Goal: Transaction & Acquisition: Purchase product/service

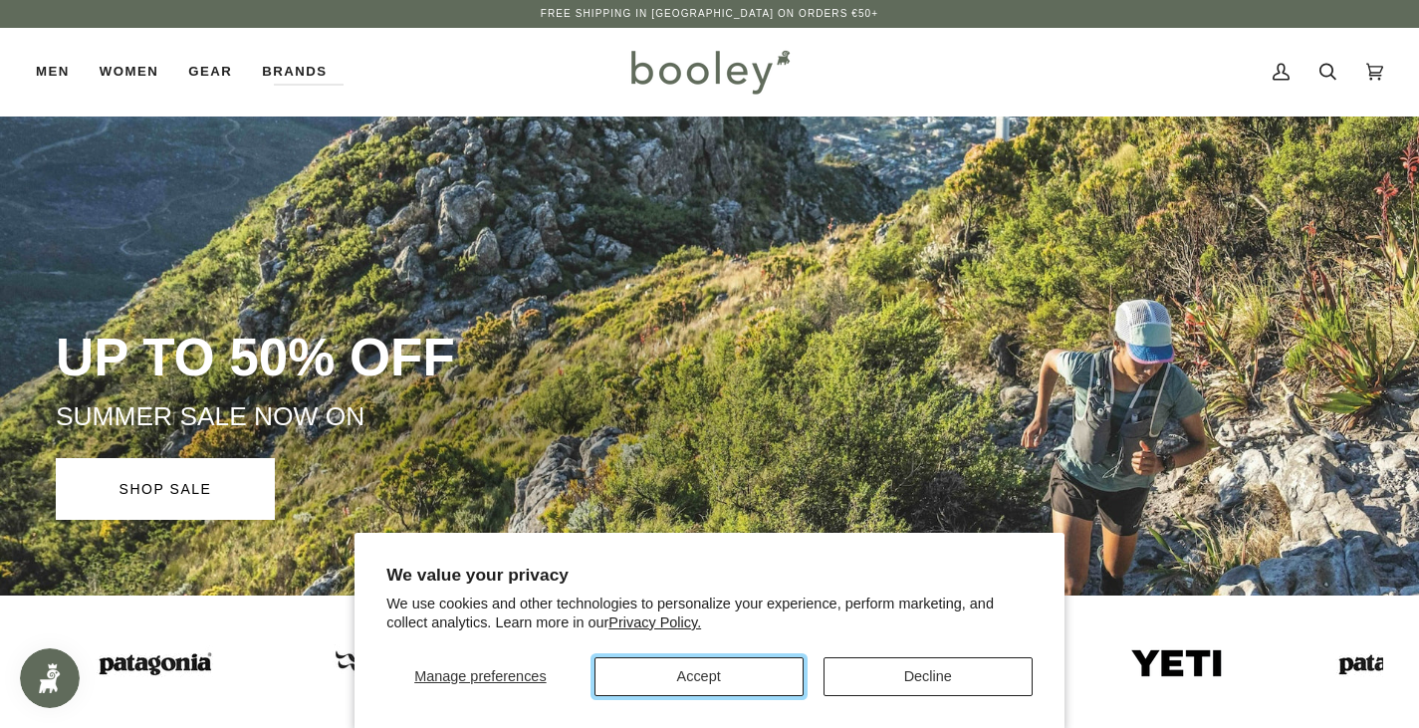
click at [785, 681] on button "Accept" at bounding box center [698, 676] width 209 height 39
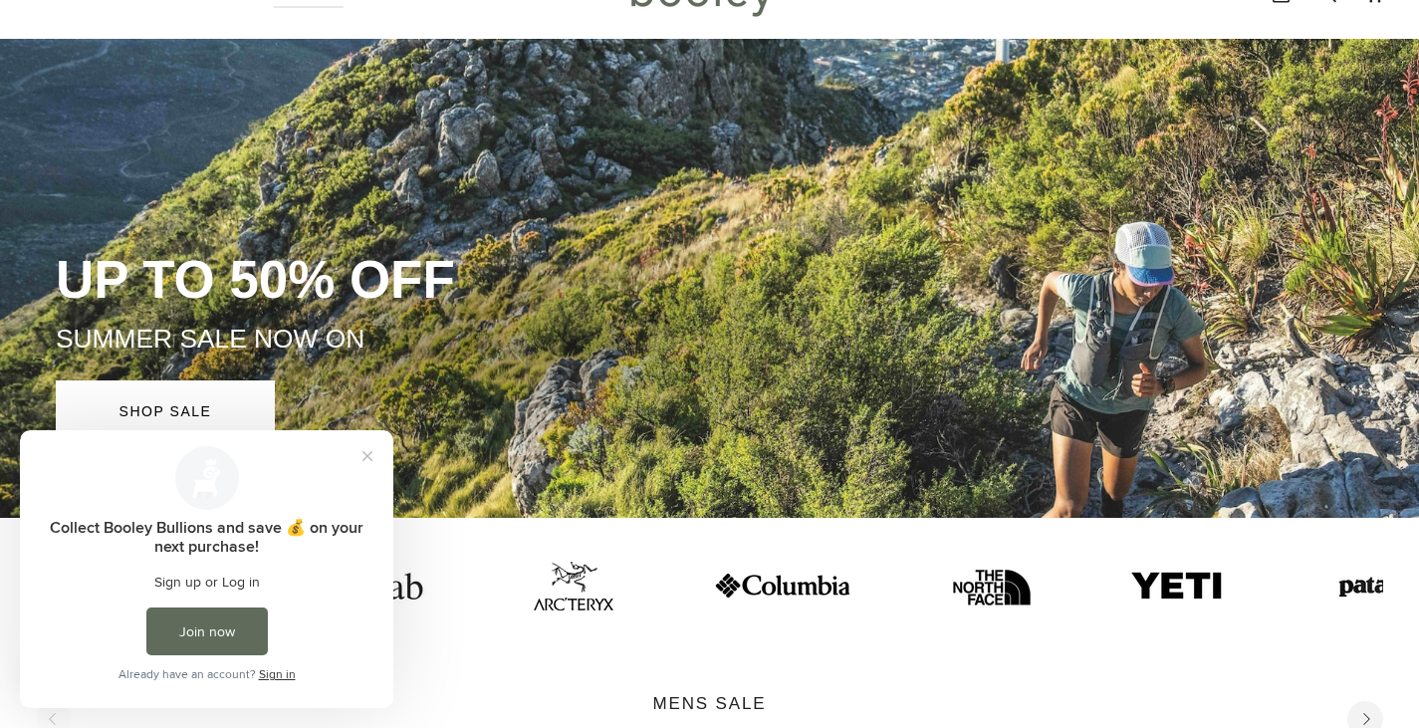
scroll to position [100, 0]
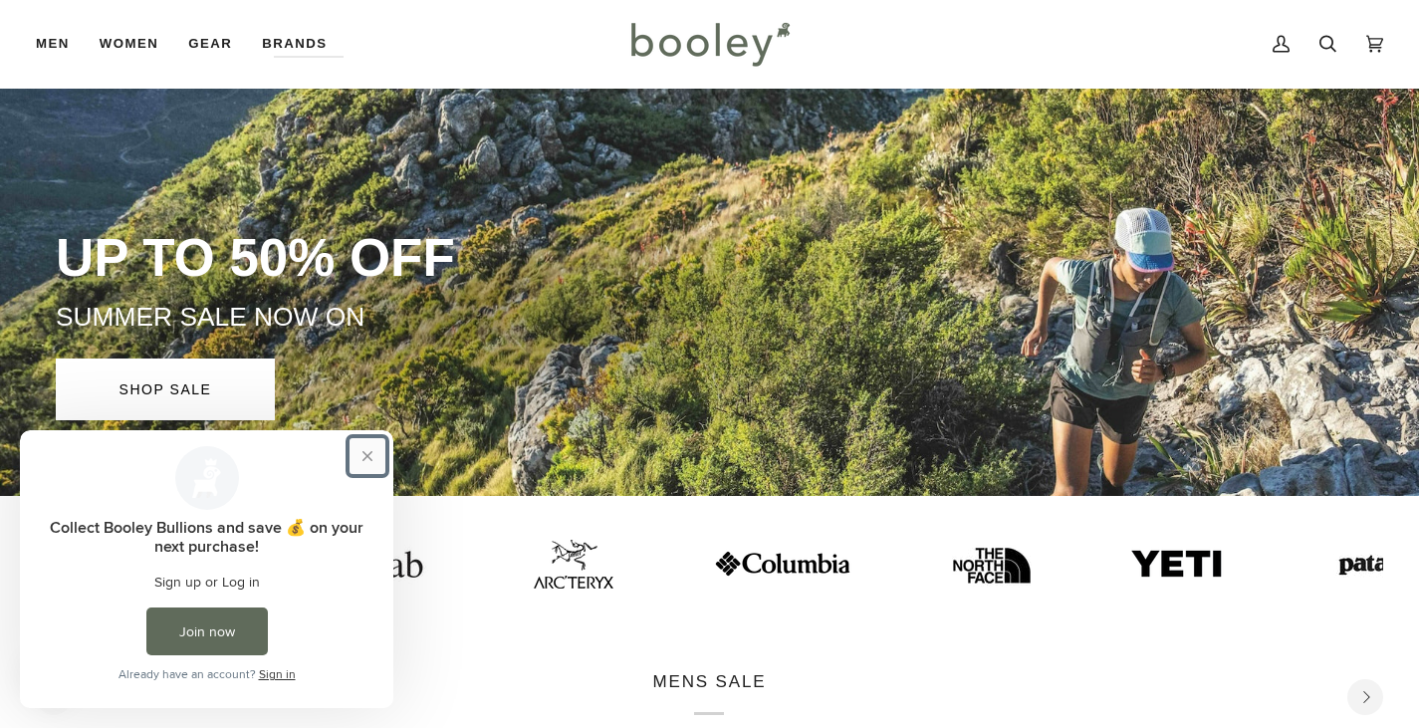
click at [369, 455] on button "Close prompt" at bounding box center [367, 456] width 36 height 36
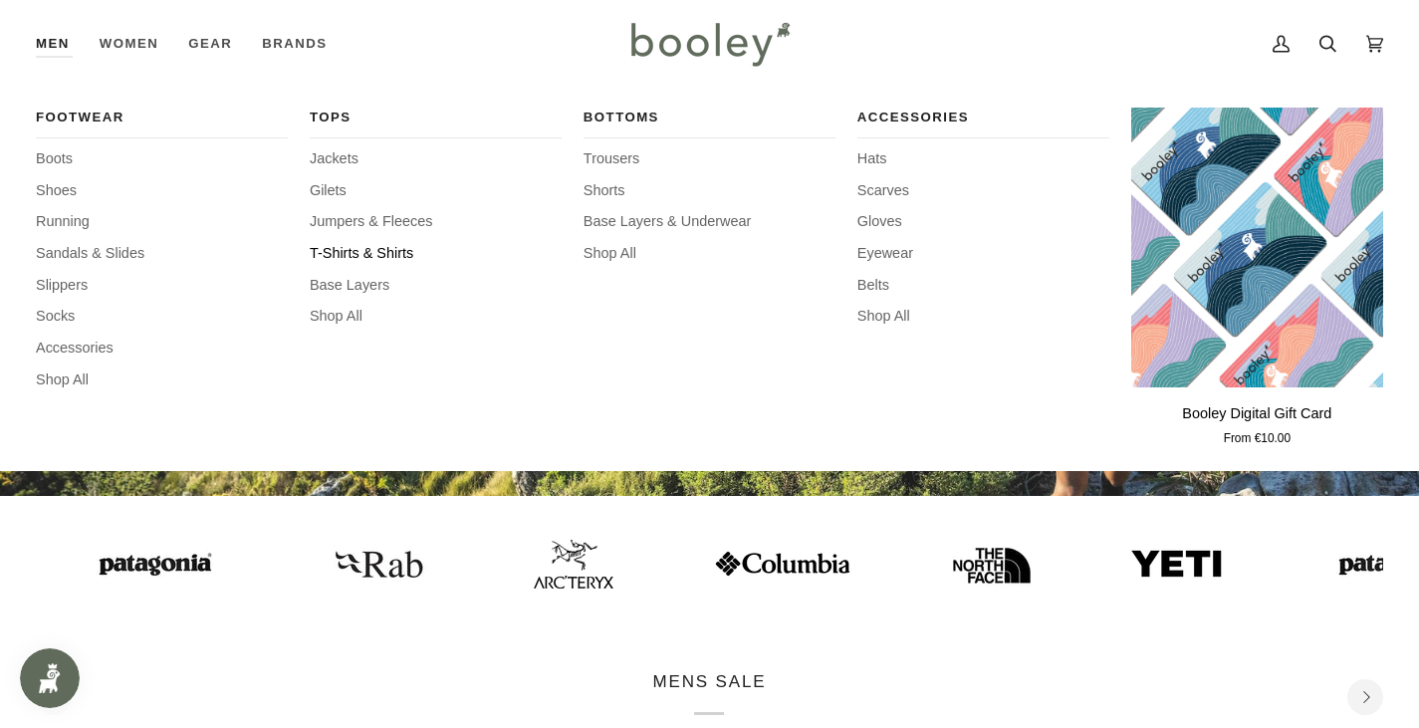
click at [342, 247] on span "T-Shirts & Shirts" at bounding box center [436, 254] width 252 height 22
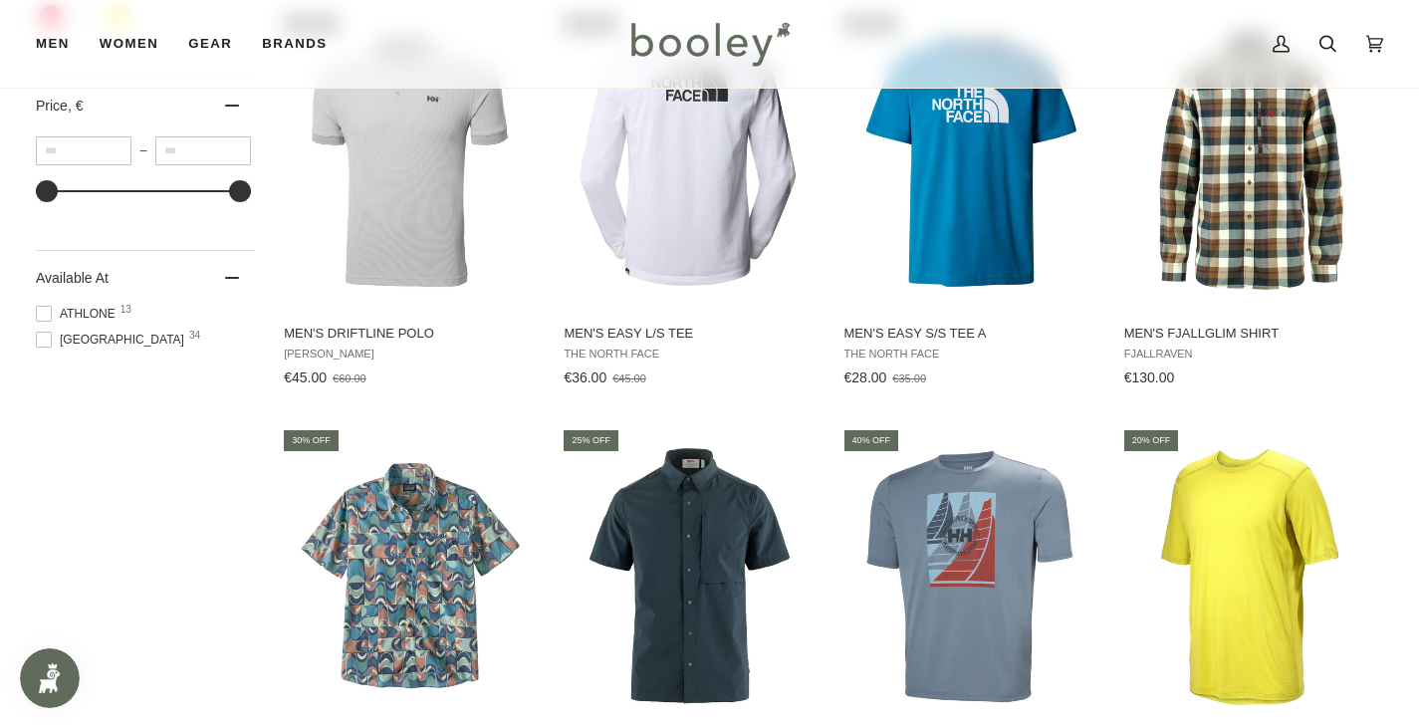
scroll to position [1394, 0]
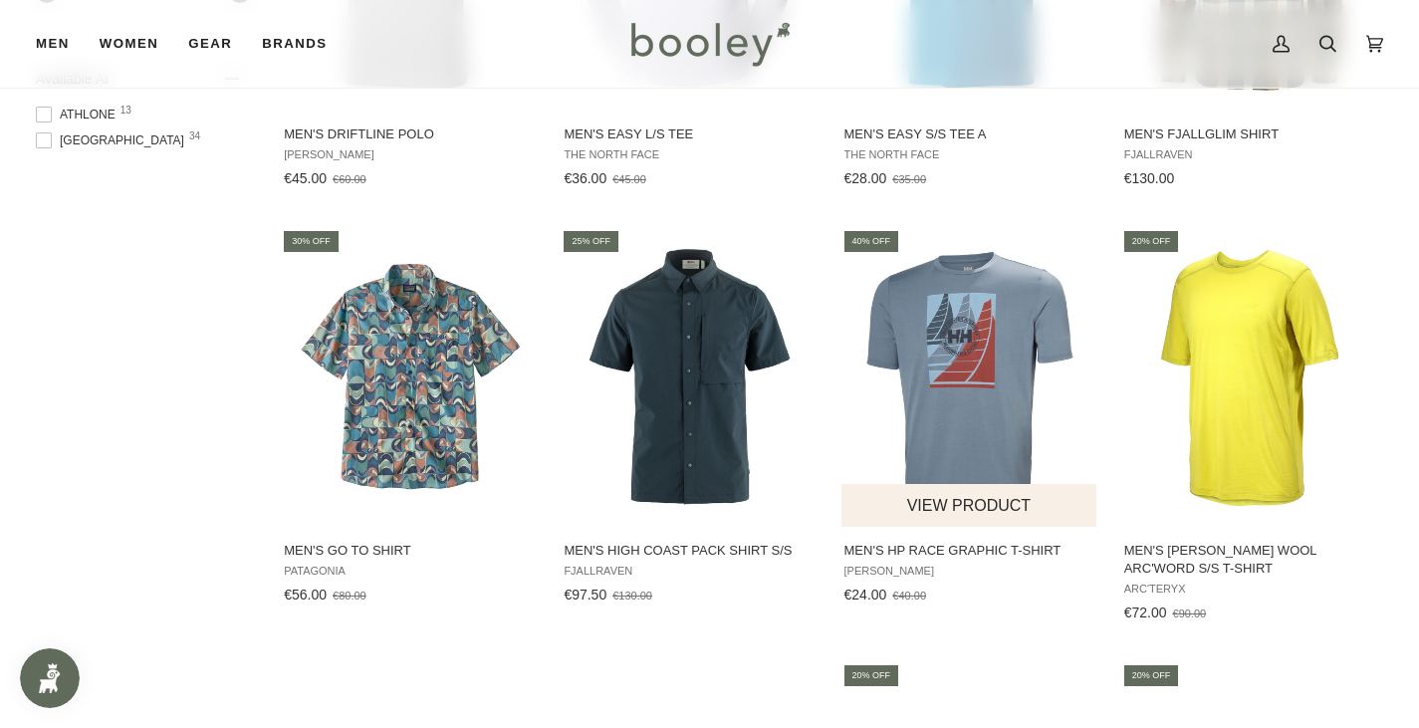
click at [924, 544] on span "Men's HP Race Graphic T-Shirt" at bounding box center [970, 551] width 252 height 18
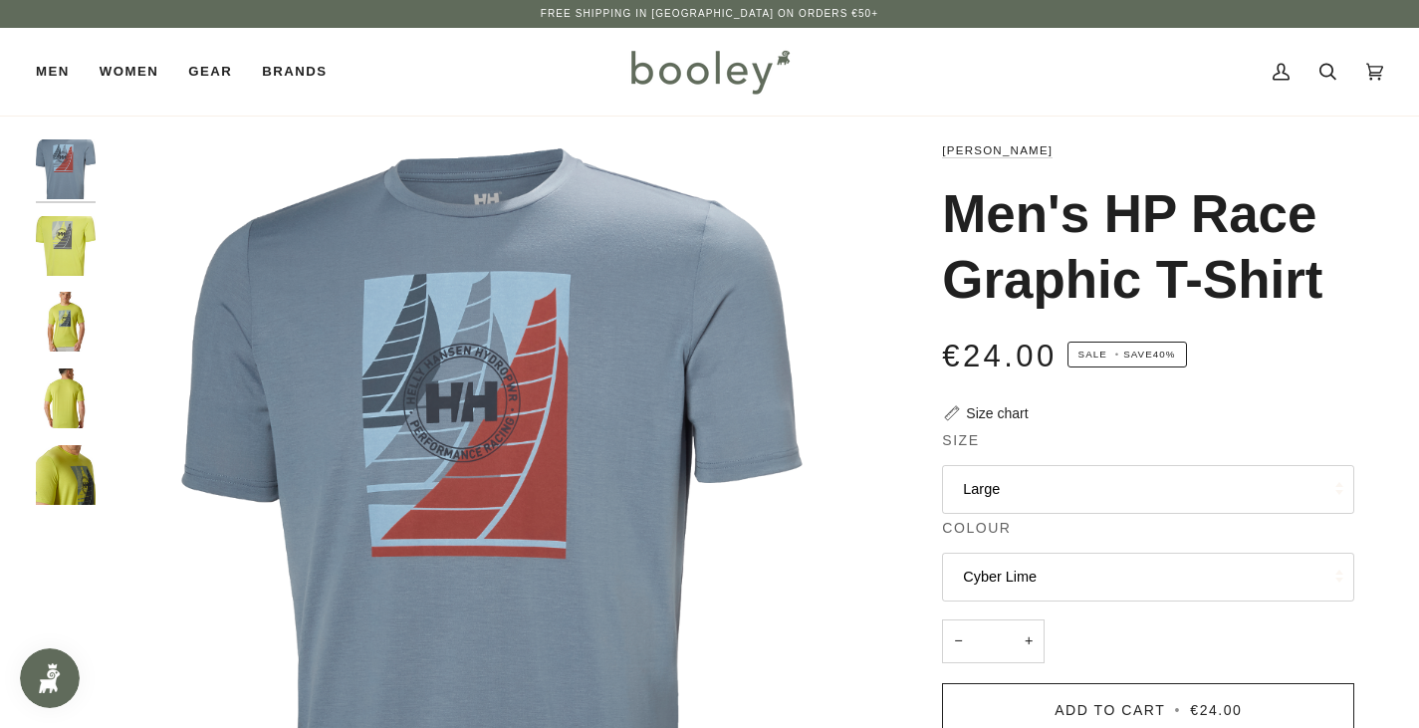
click at [68, 266] on img "Helly Hansen Men's HP Race Graphic T-Shirt Cyber Lime - Booley Galway" at bounding box center [66, 246] width 60 height 60
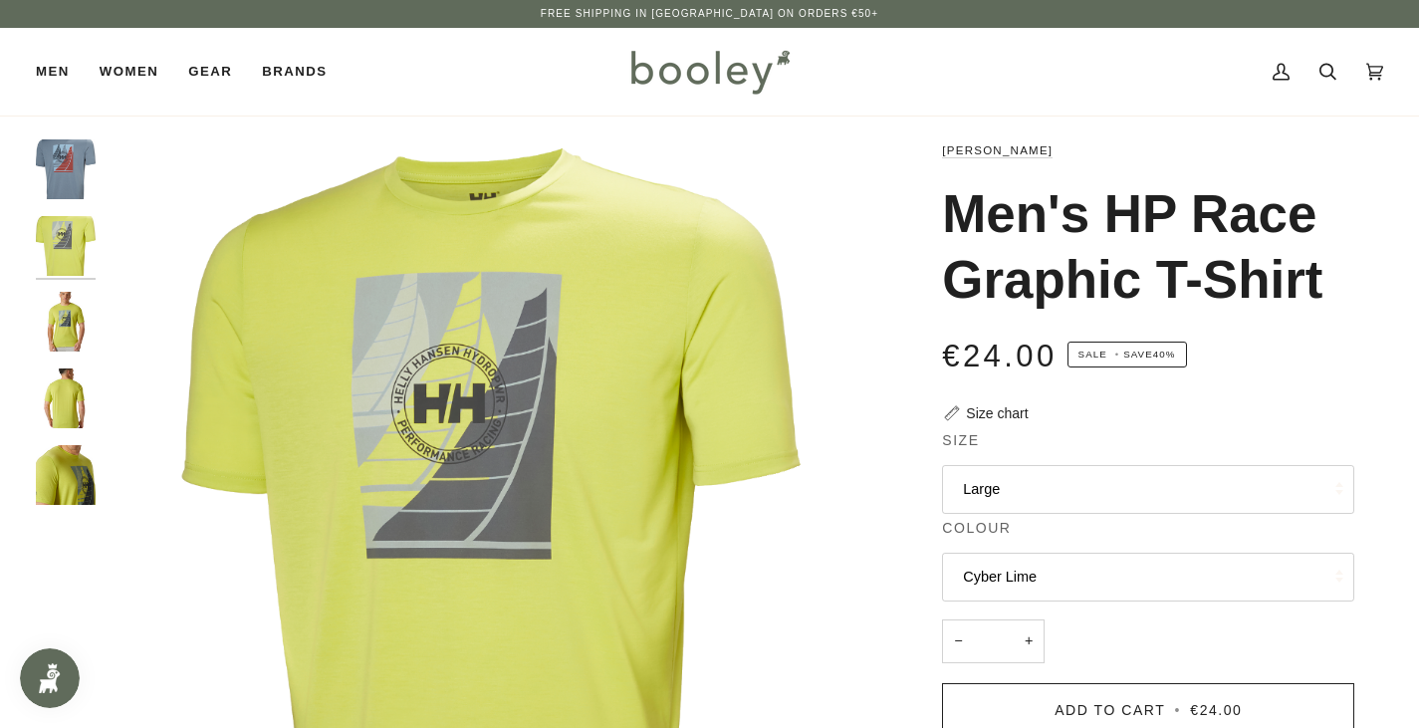
click at [62, 332] on img "Helly Hansen Men's HP Race Graphic T-Shirt Cyber Lime - Booley Galway" at bounding box center [66, 322] width 60 height 60
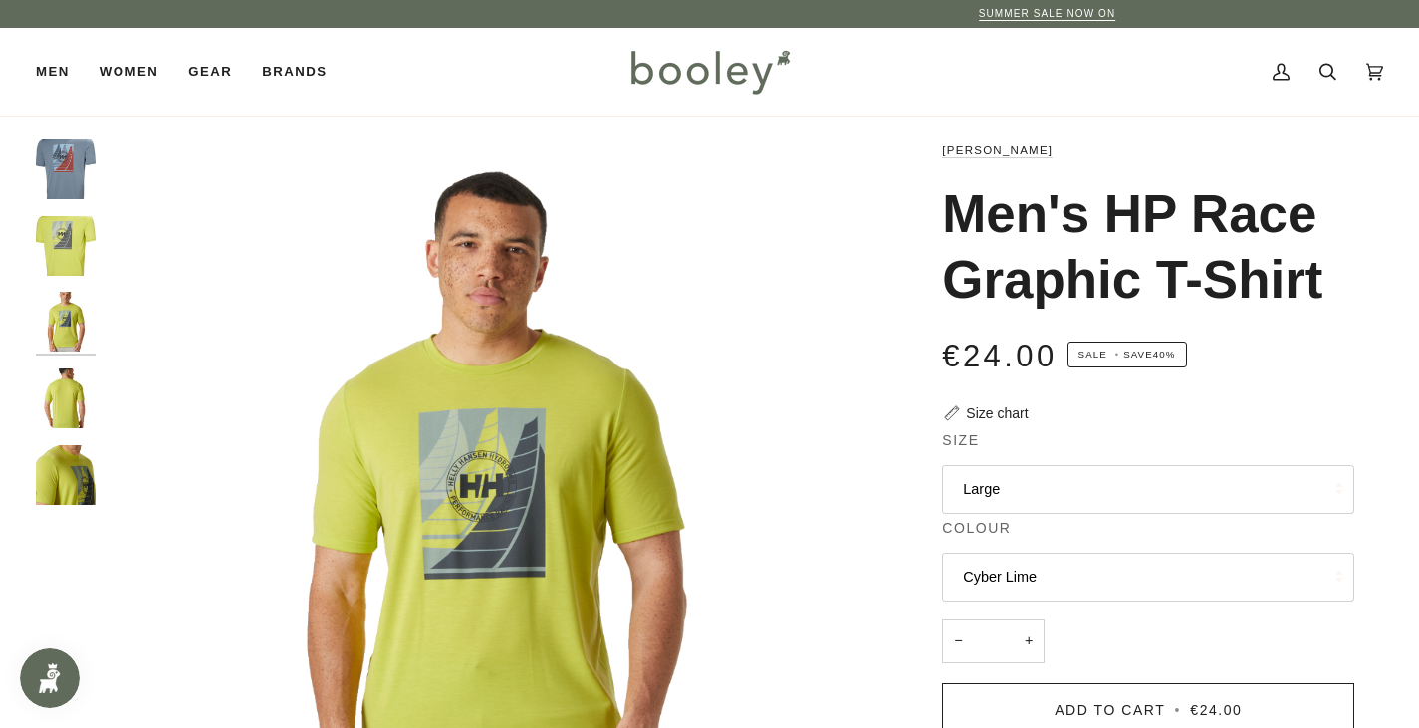
click at [69, 177] on img "Helly Hansen Men's HP Race Graphic T-Shirt Washed Navy - Booley Galway" at bounding box center [66, 169] width 60 height 60
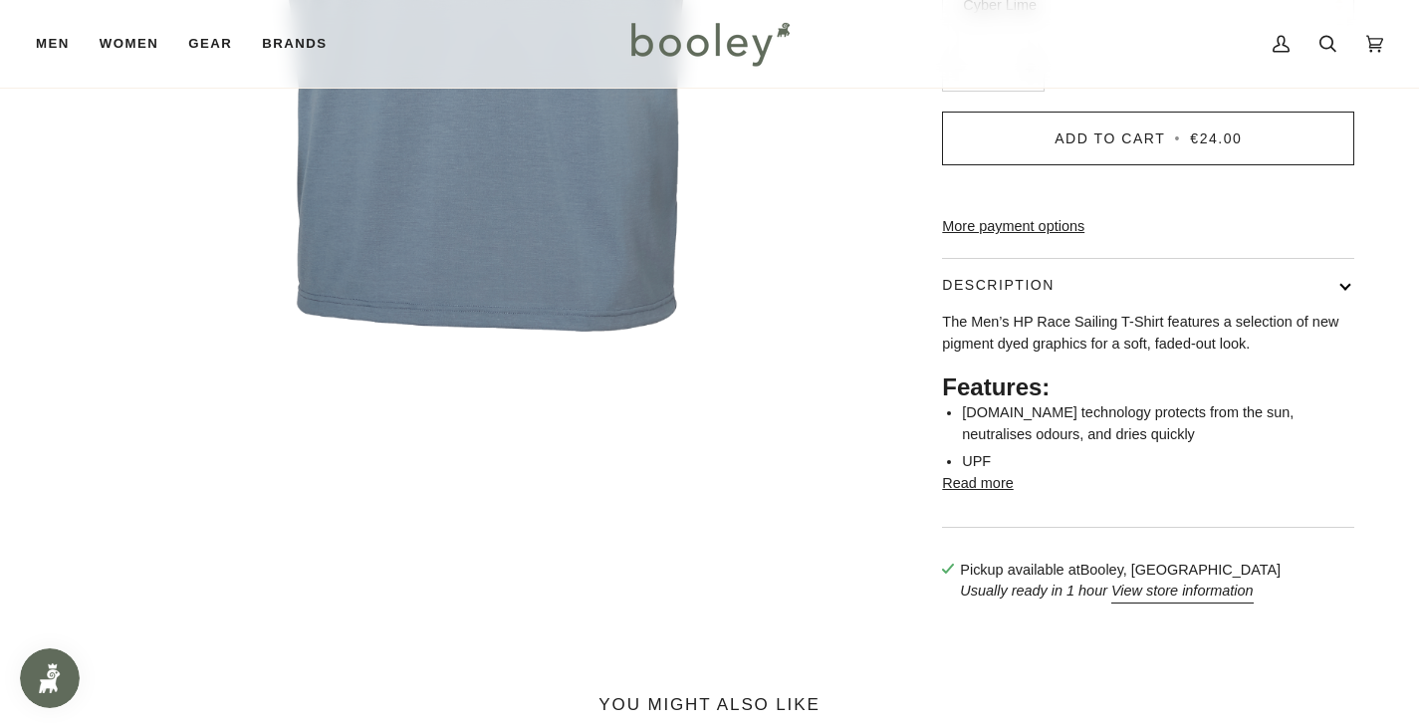
scroll to position [299, 0]
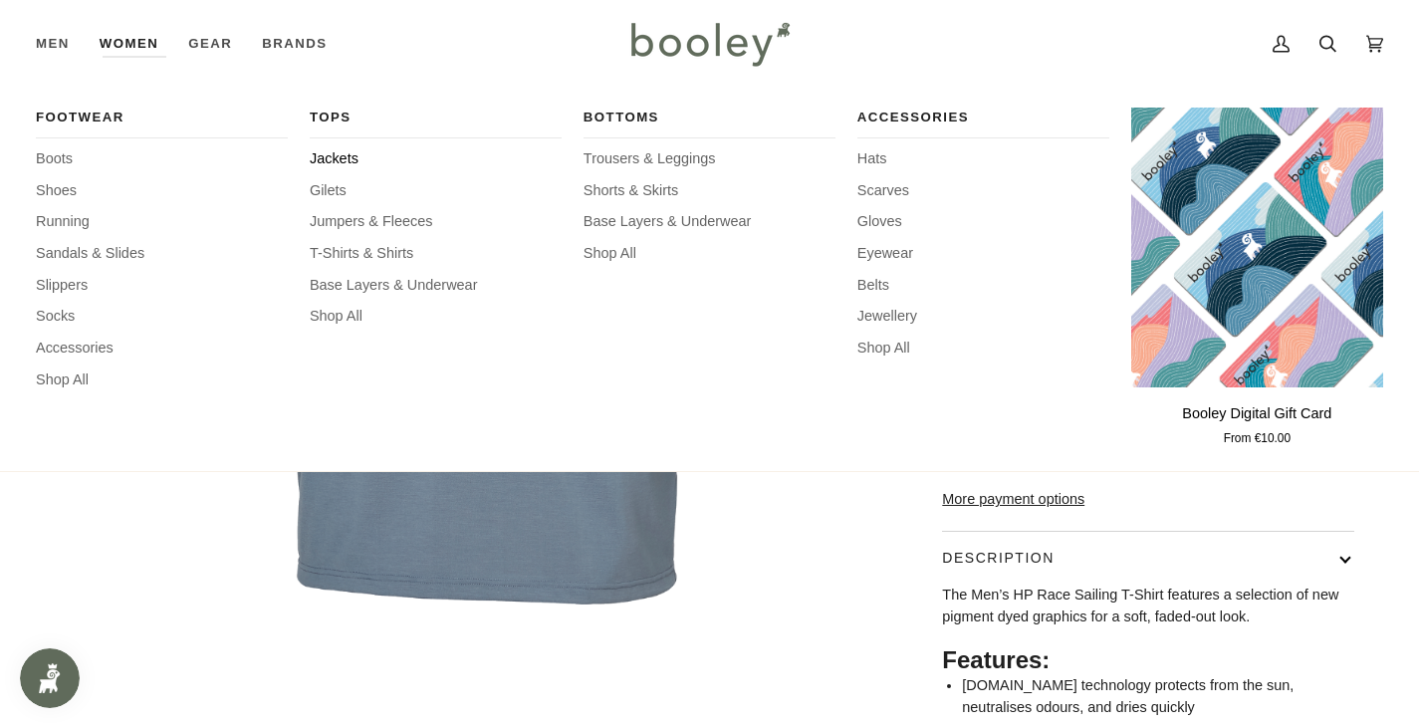
click at [332, 153] on span "Jackets" at bounding box center [436, 159] width 252 height 22
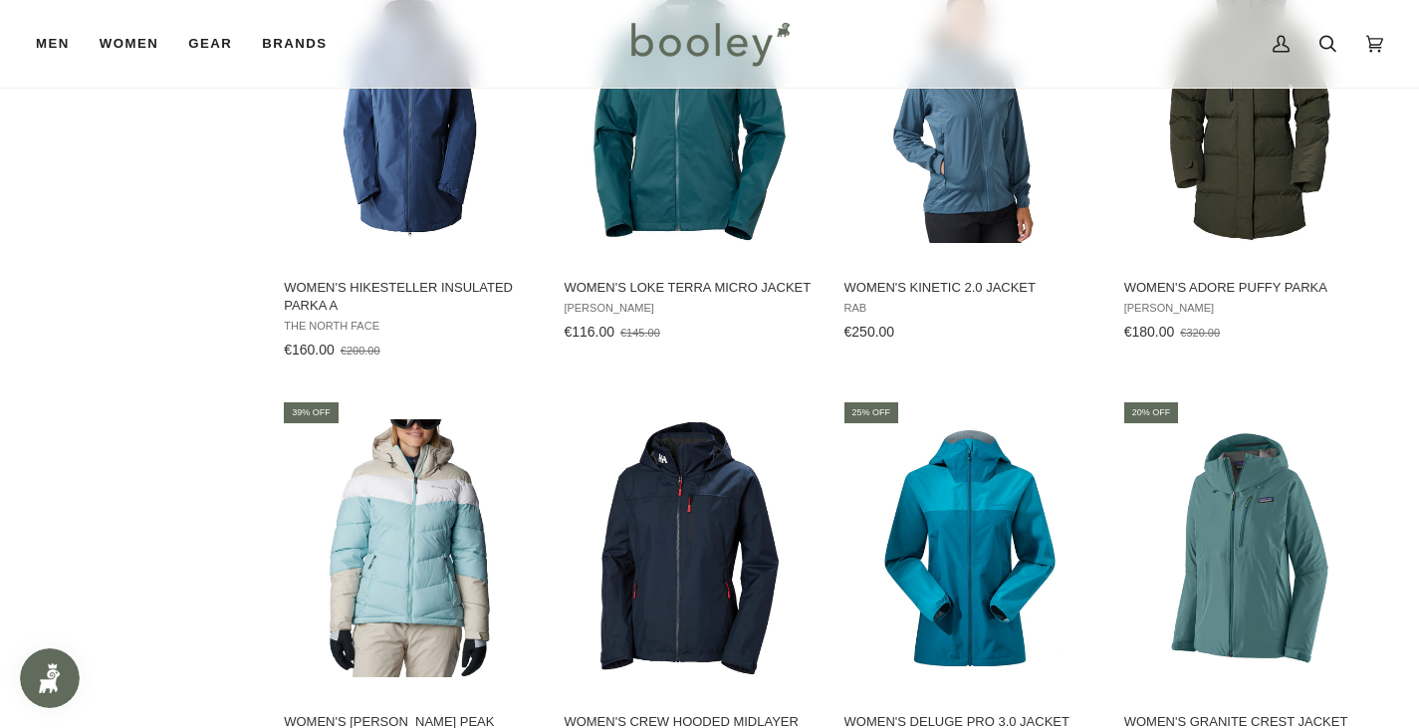
scroll to position [2190, 0]
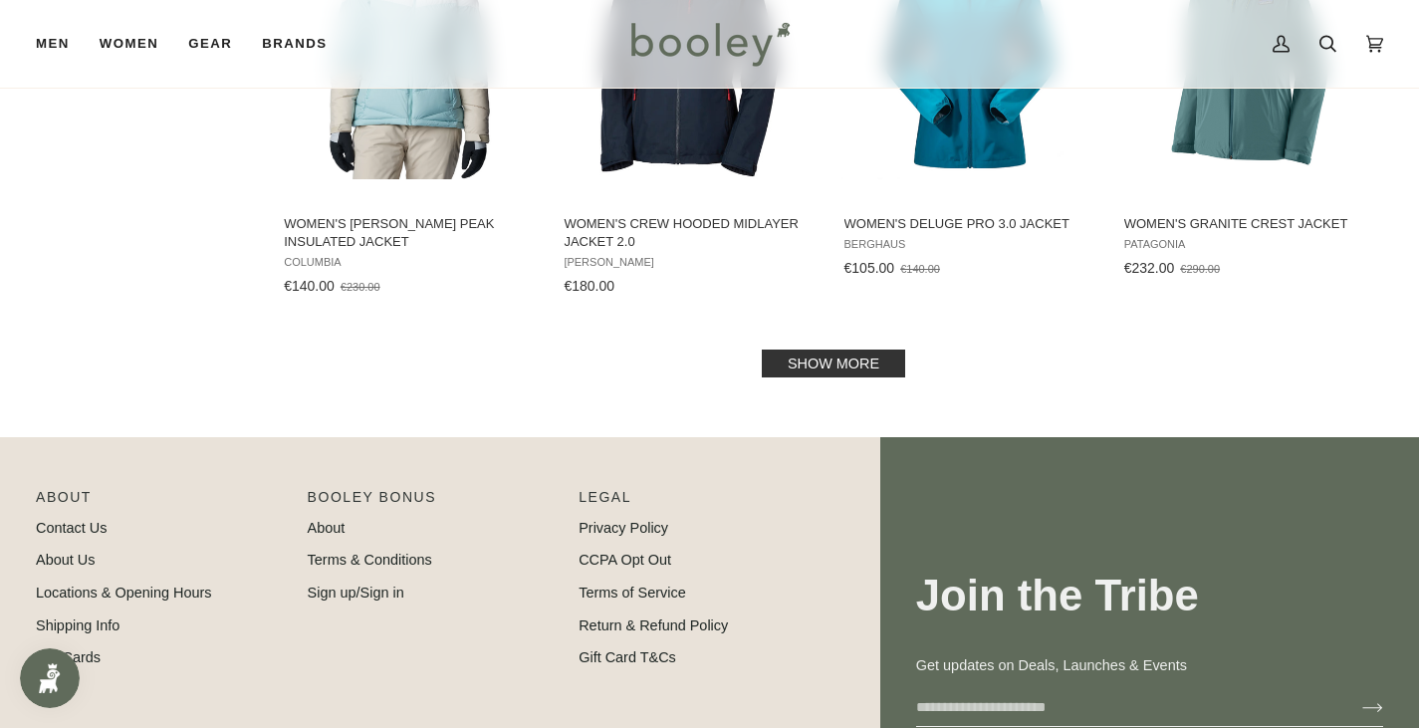
click at [824, 354] on link "Show more" at bounding box center [833, 363] width 143 height 28
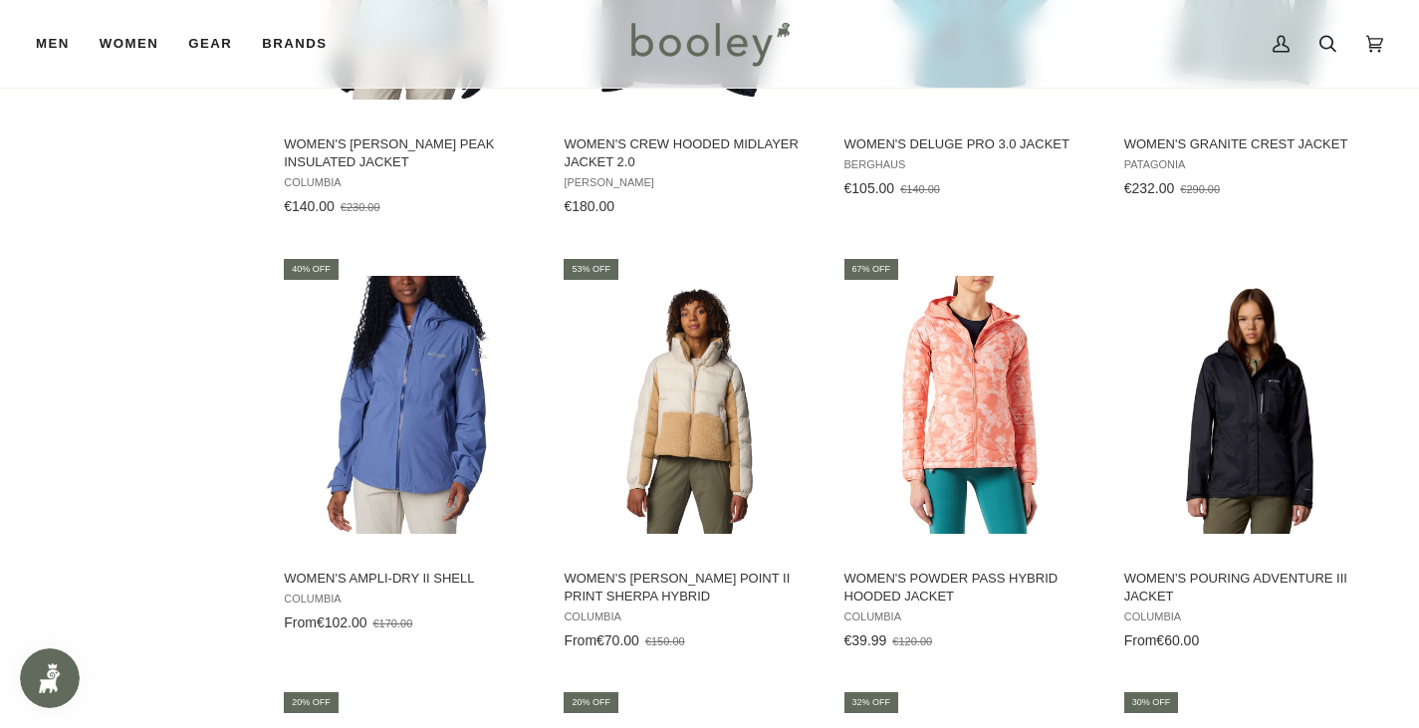
scroll to position [2389, 0]
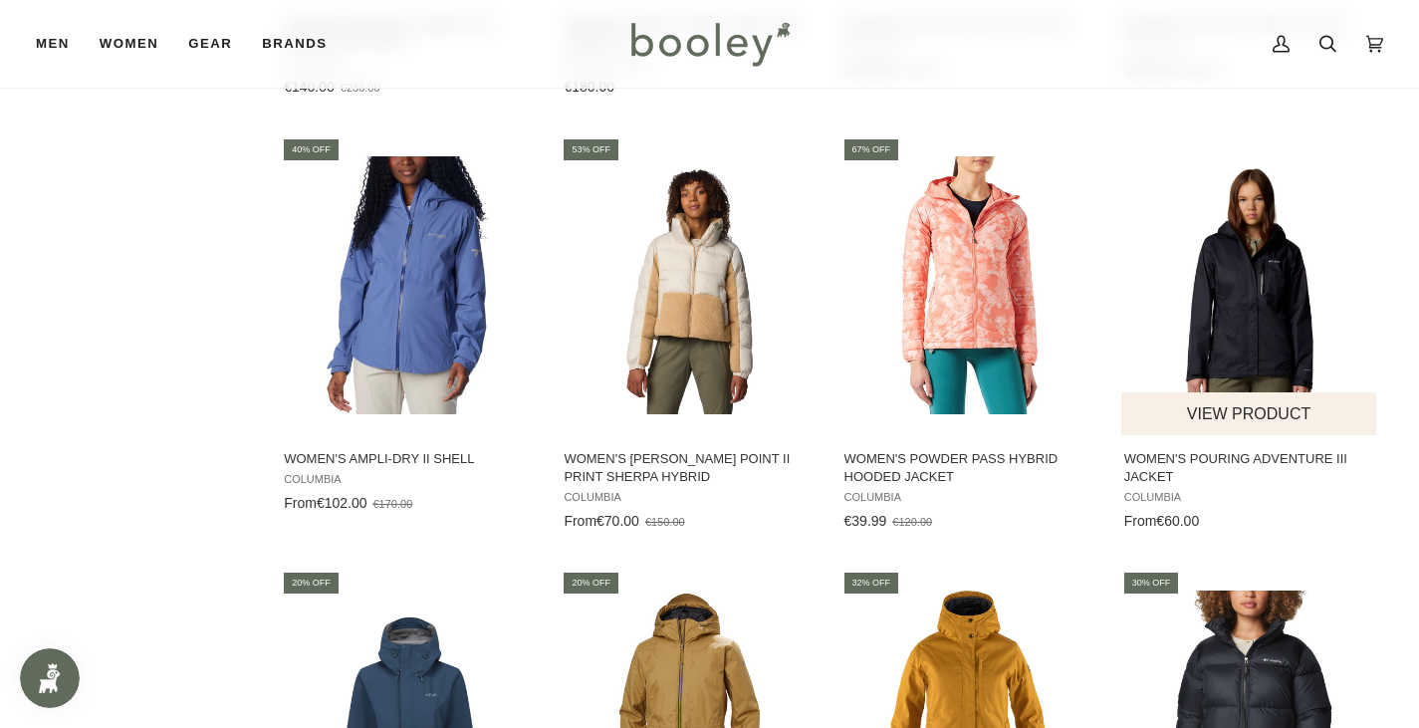
click at [1286, 450] on span "Women's Pouring Adventure III Jacket" at bounding box center [1250, 468] width 252 height 36
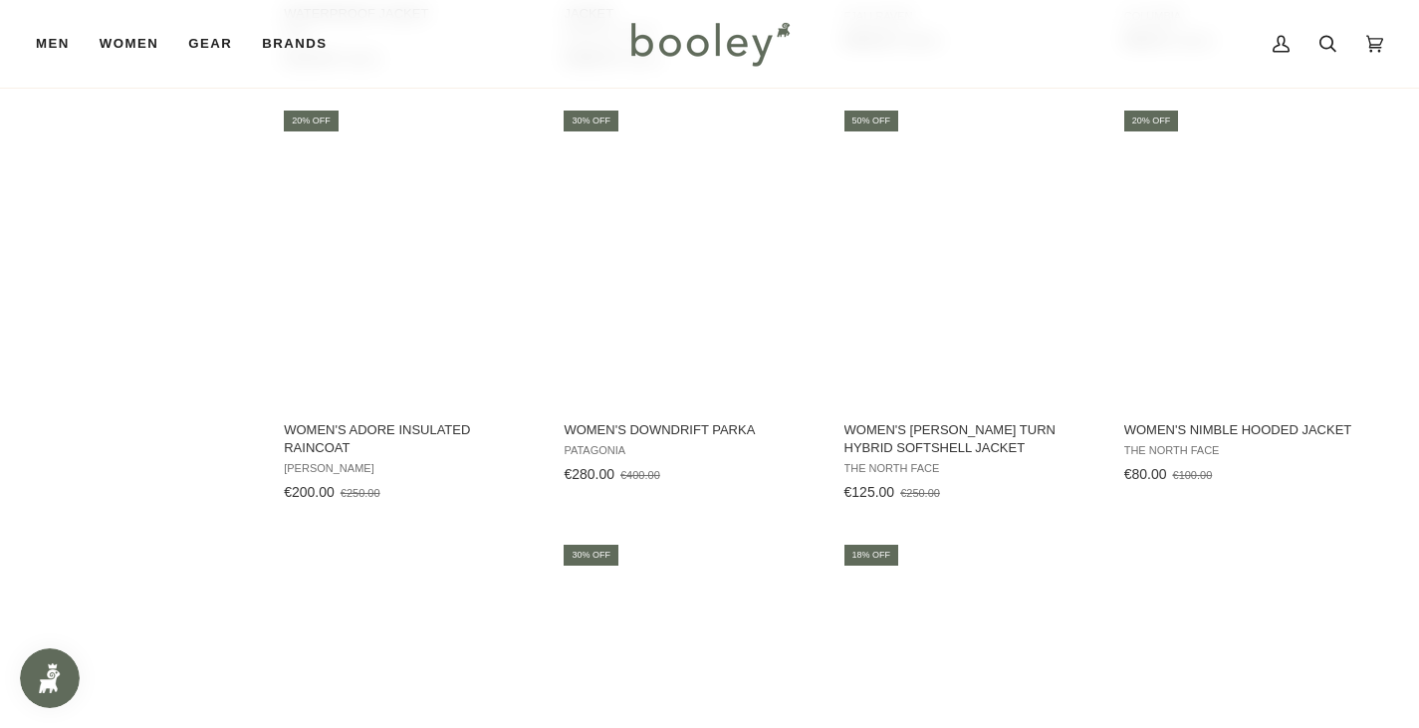
scroll to position [3684, 0]
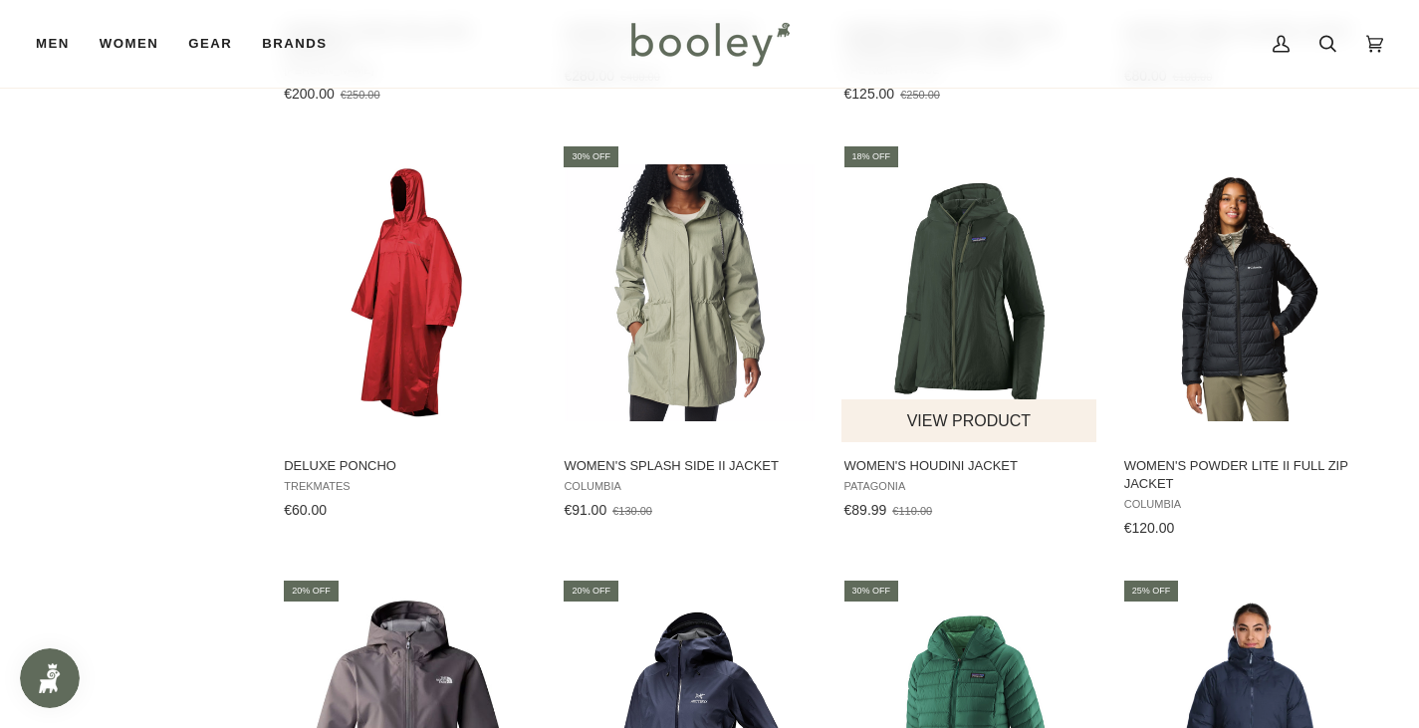
click at [960, 341] on img "Women's Houdini Jacket" at bounding box center [970, 293] width 258 height 258
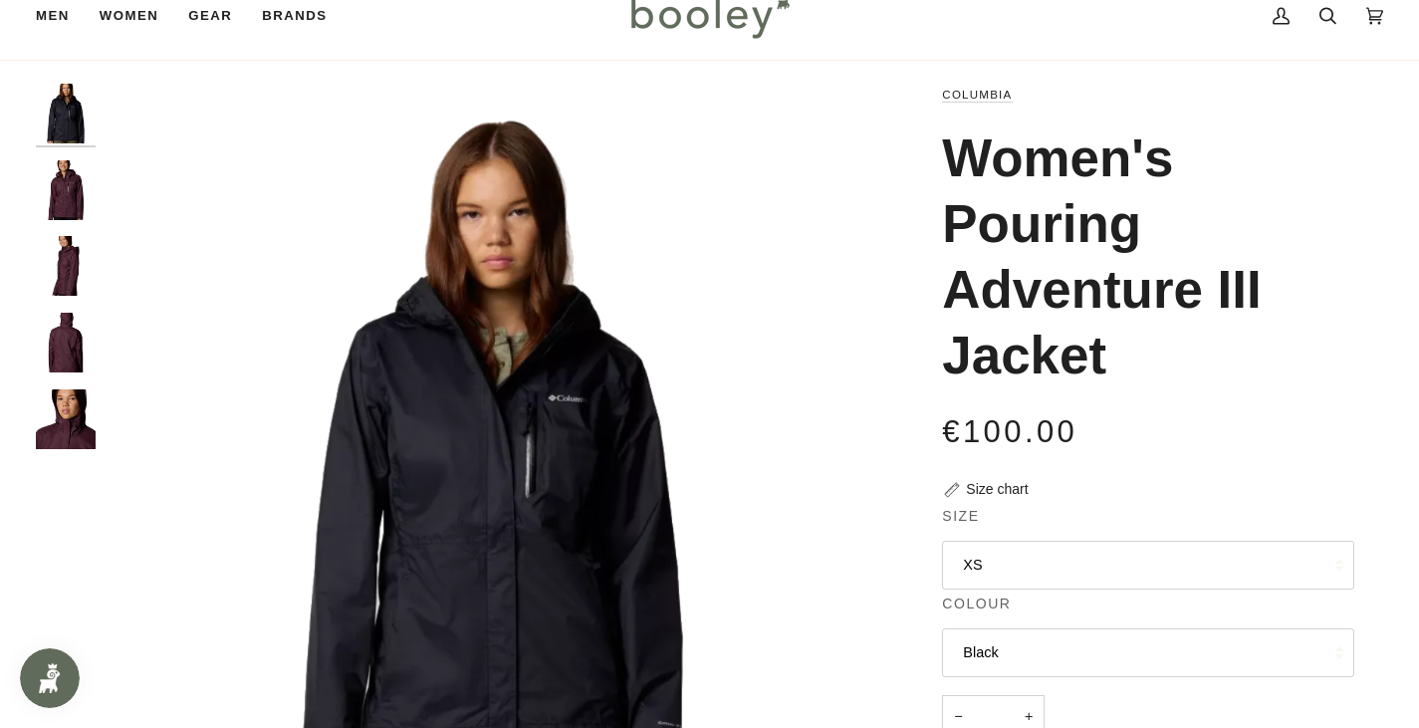
scroll to position [100, 0]
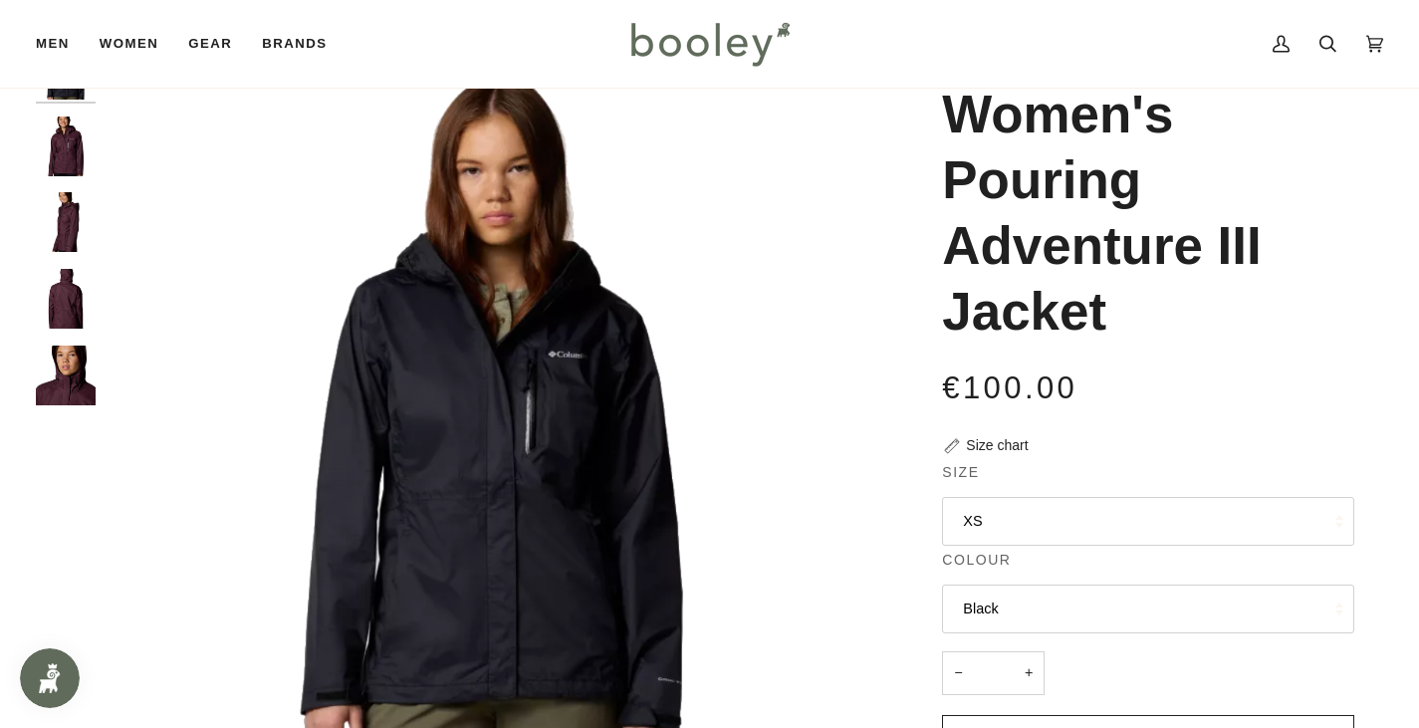
click at [1228, 514] on button "XS" at bounding box center [1148, 521] width 412 height 49
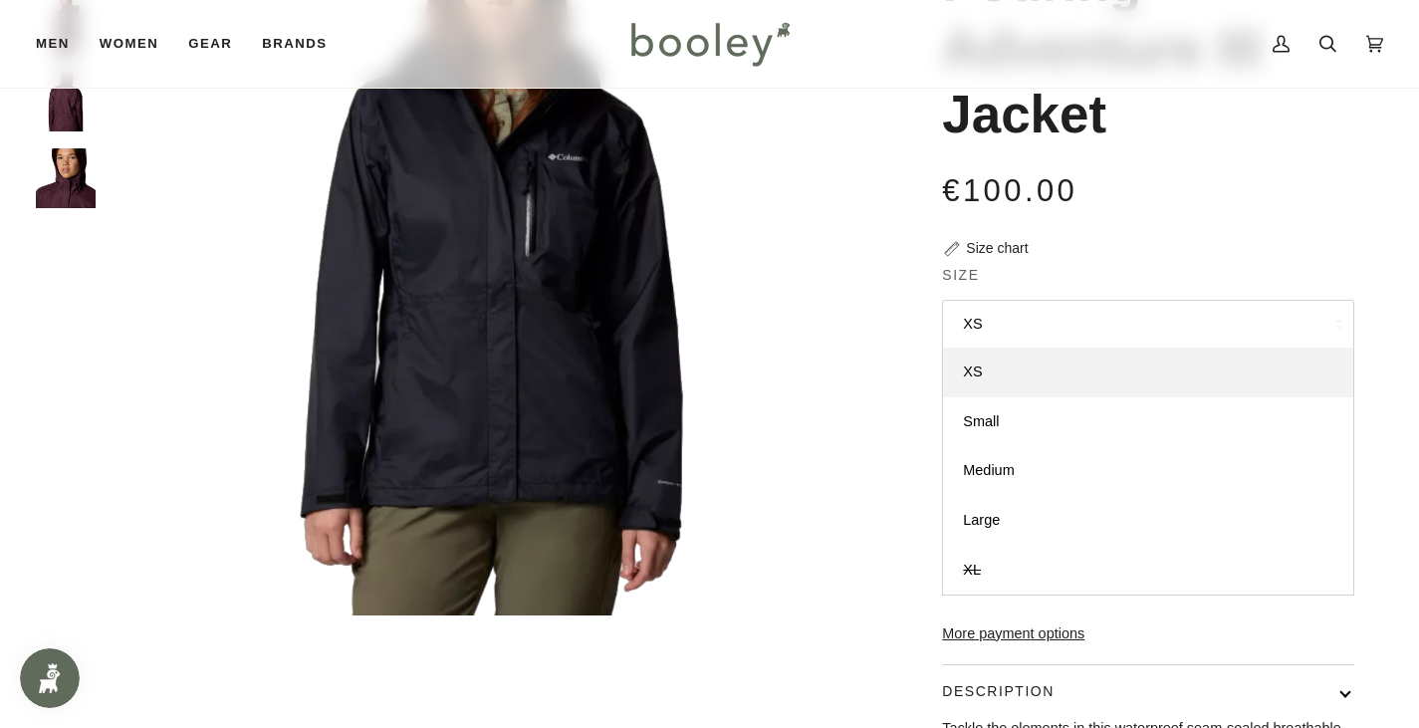
scroll to position [299, 0]
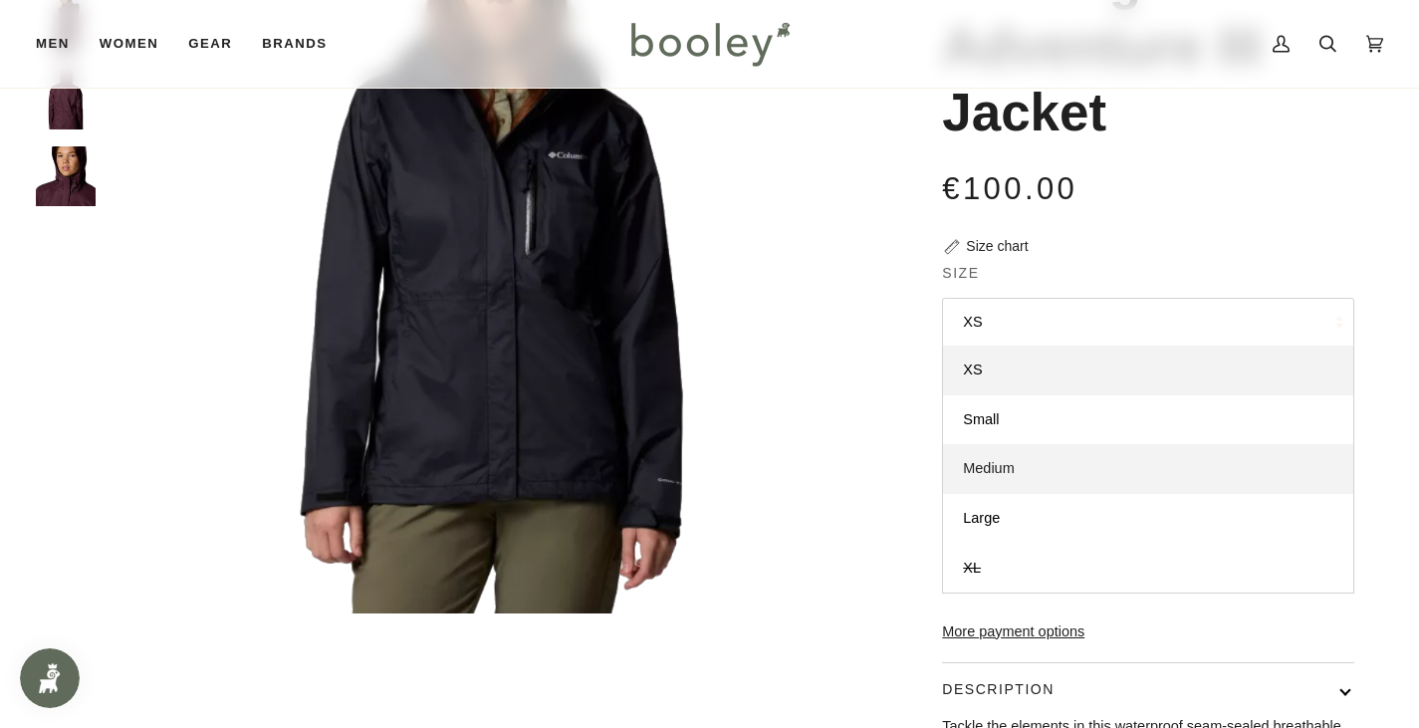
click at [1104, 479] on link "Medium" at bounding box center [1148, 469] width 410 height 50
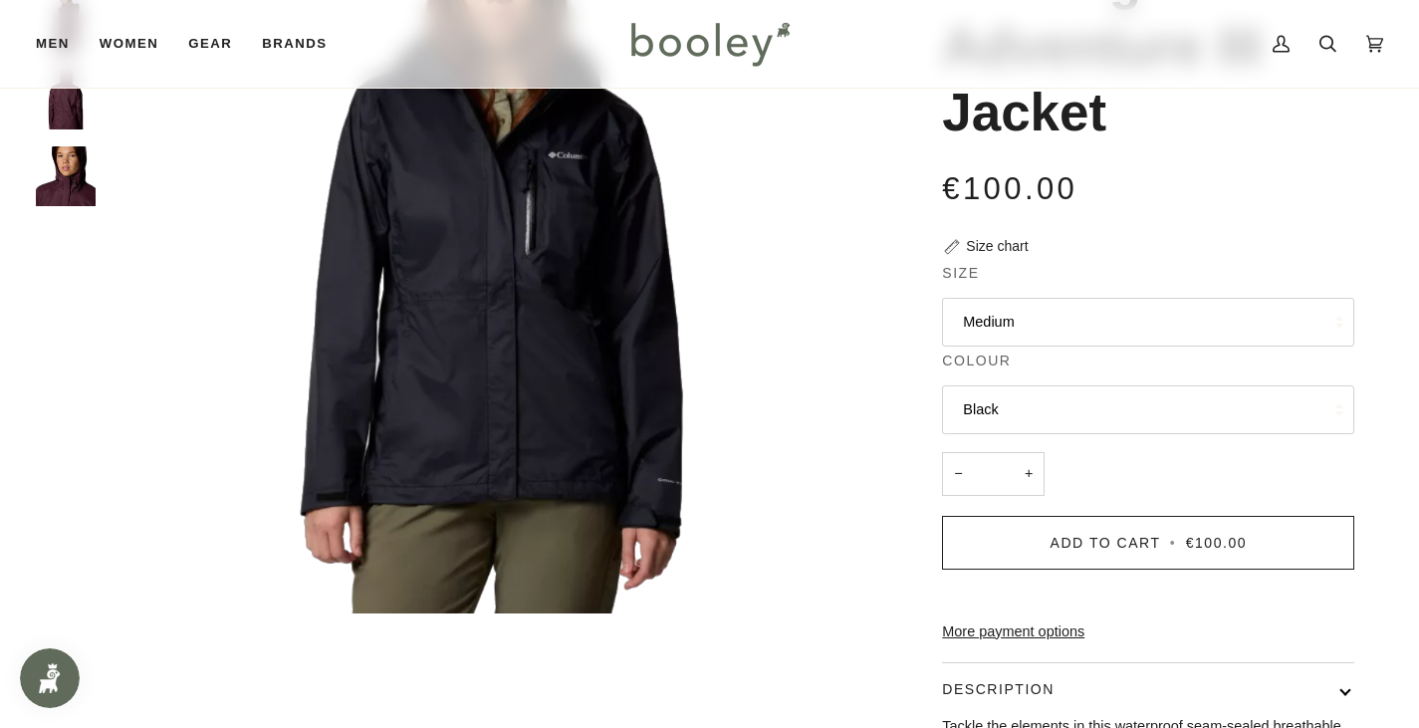
click at [1193, 405] on button "Black" at bounding box center [1148, 409] width 412 height 49
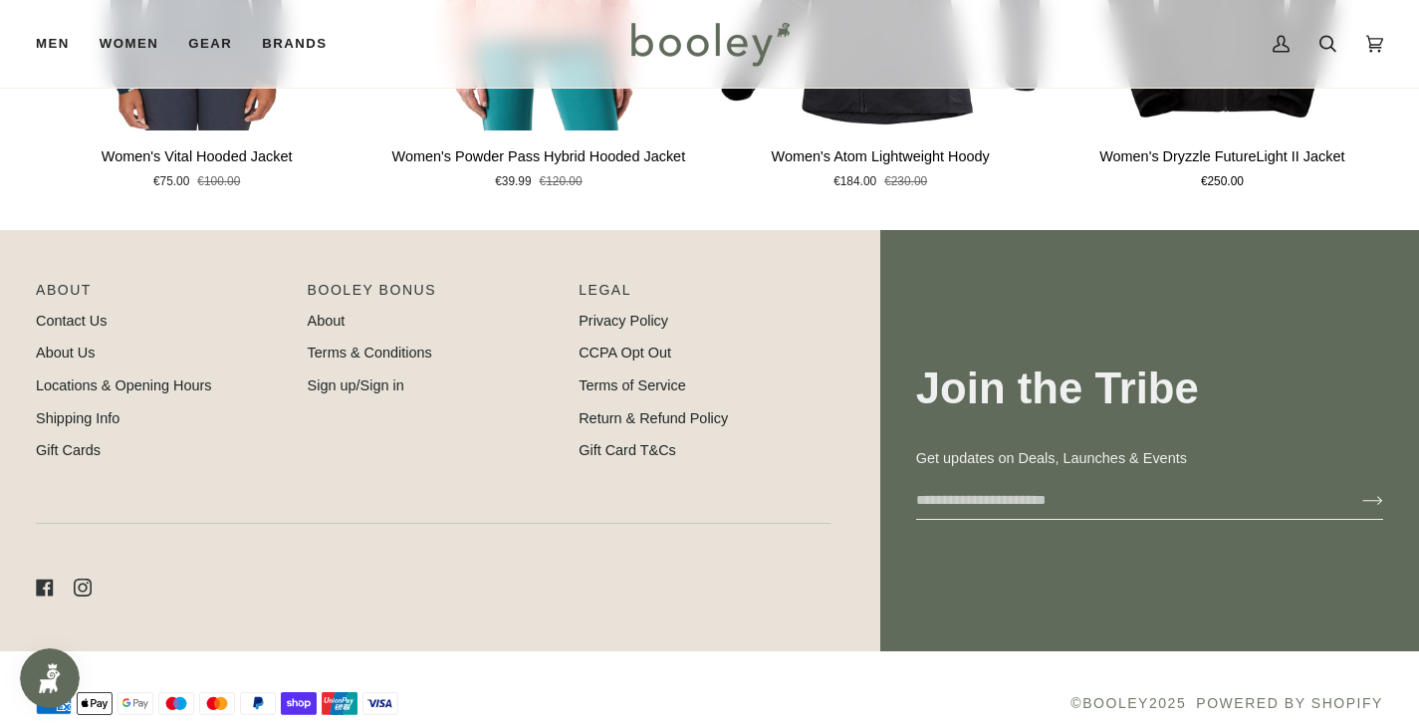
scroll to position [1614, 0]
